Goal: Information Seeking & Learning: Learn about a topic

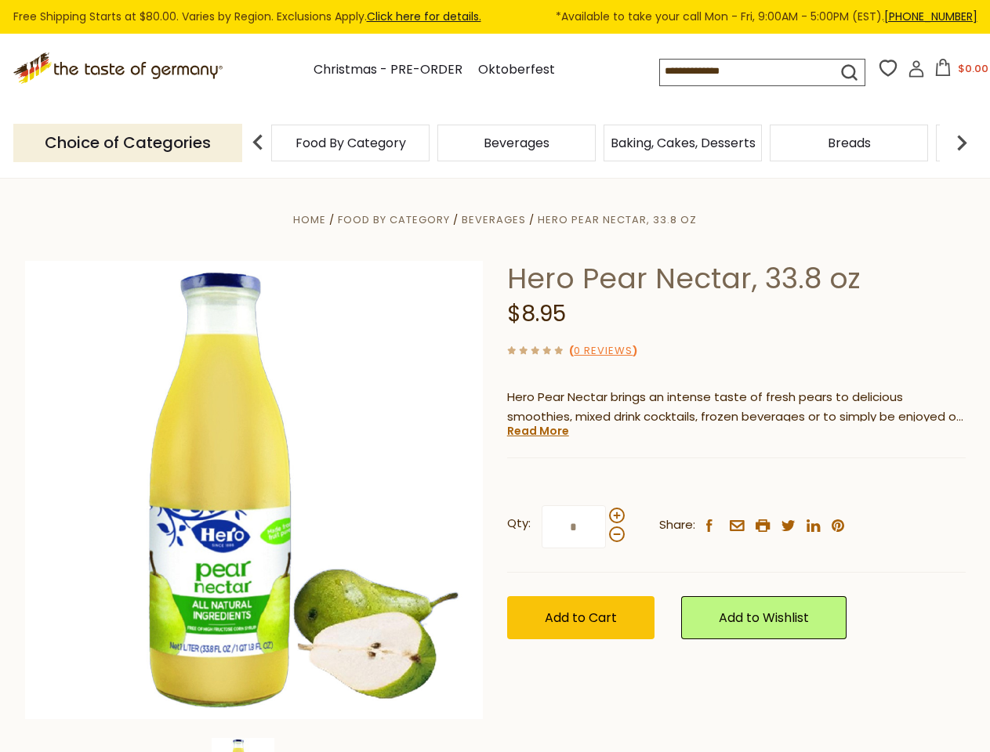
click at [494, 376] on div "Home Food By Category [GEOGRAPHIC_DATA] Hero Pear Nectar, 33.8 oz Hero Pear Nec…" at bounding box center [495, 511] width 964 height 603
click at [751, 72] on input at bounding box center [735, 71] width 150 height 22
click at [958, 72] on button "$0.00" at bounding box center [961, 71] width 67 height 24
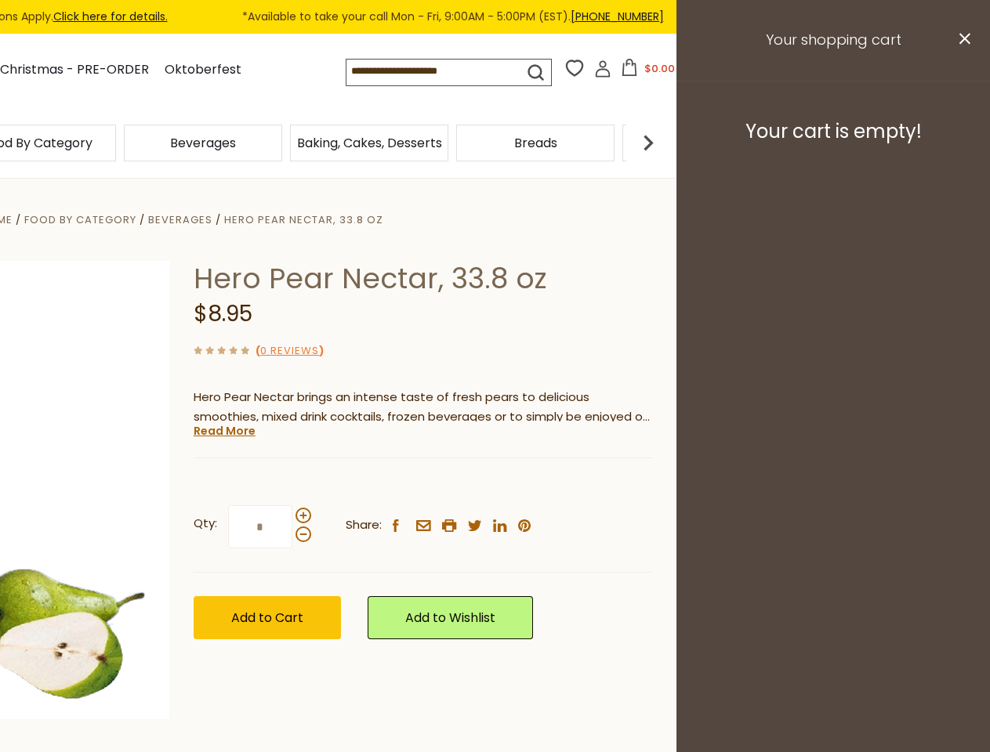
click at [286, 143] on div "Beverages" at bounding box center [203, 143] width 166 height 37
click at [116, 143] on div "Beverages" at bounding box center [37, 143] width 158 height 37
click at [962, 143] on h3 "Your cart is empty!" at bounding box center [833, 132] width 274 height 24
click at [494, 465] on div "Hero Pear Nectar, 33.8 oz $8.95 ( 0 Reviews ) Hero Pear Nectar brings an intens…" at bounding box center [423, 468] width 458 height 414
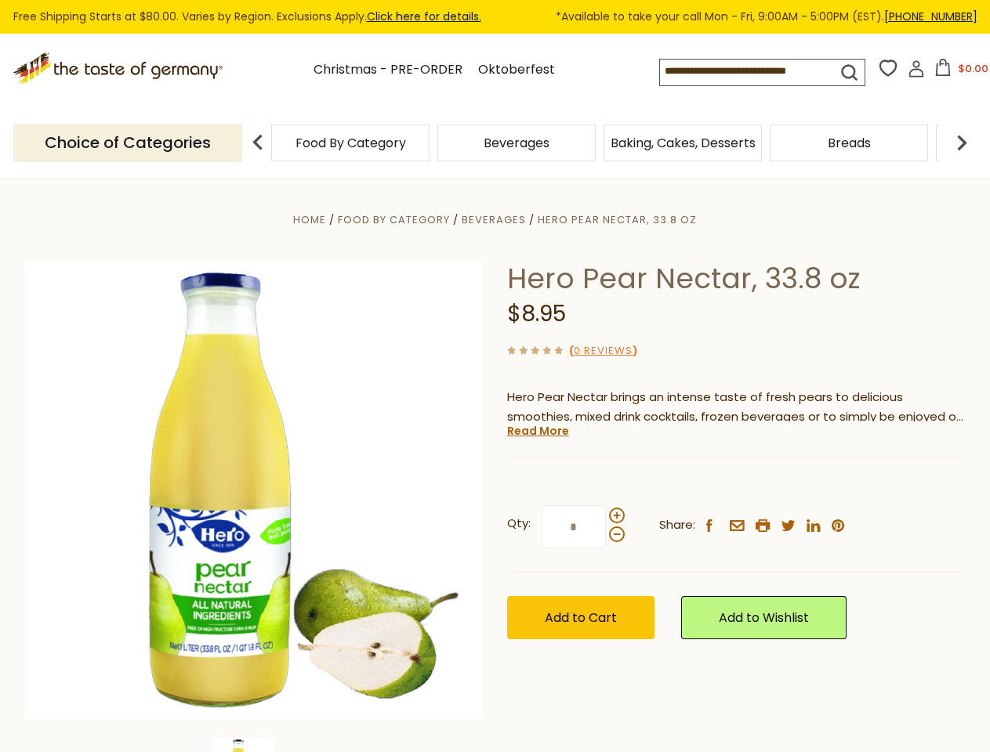
click at [254, 745] on div "Home Food By Category [GEOGRAPHIC_DATA] Hero Pear Nectar, 33.8 oz Hero Pear Nec…" at bounding box center [495, 511] width 964 height 603
click at [537, 431] on link "Read More" at bounding box center [538, 431] width 62 height 16
